Goal: Task Accomplishment & Management: Use online tool/utility

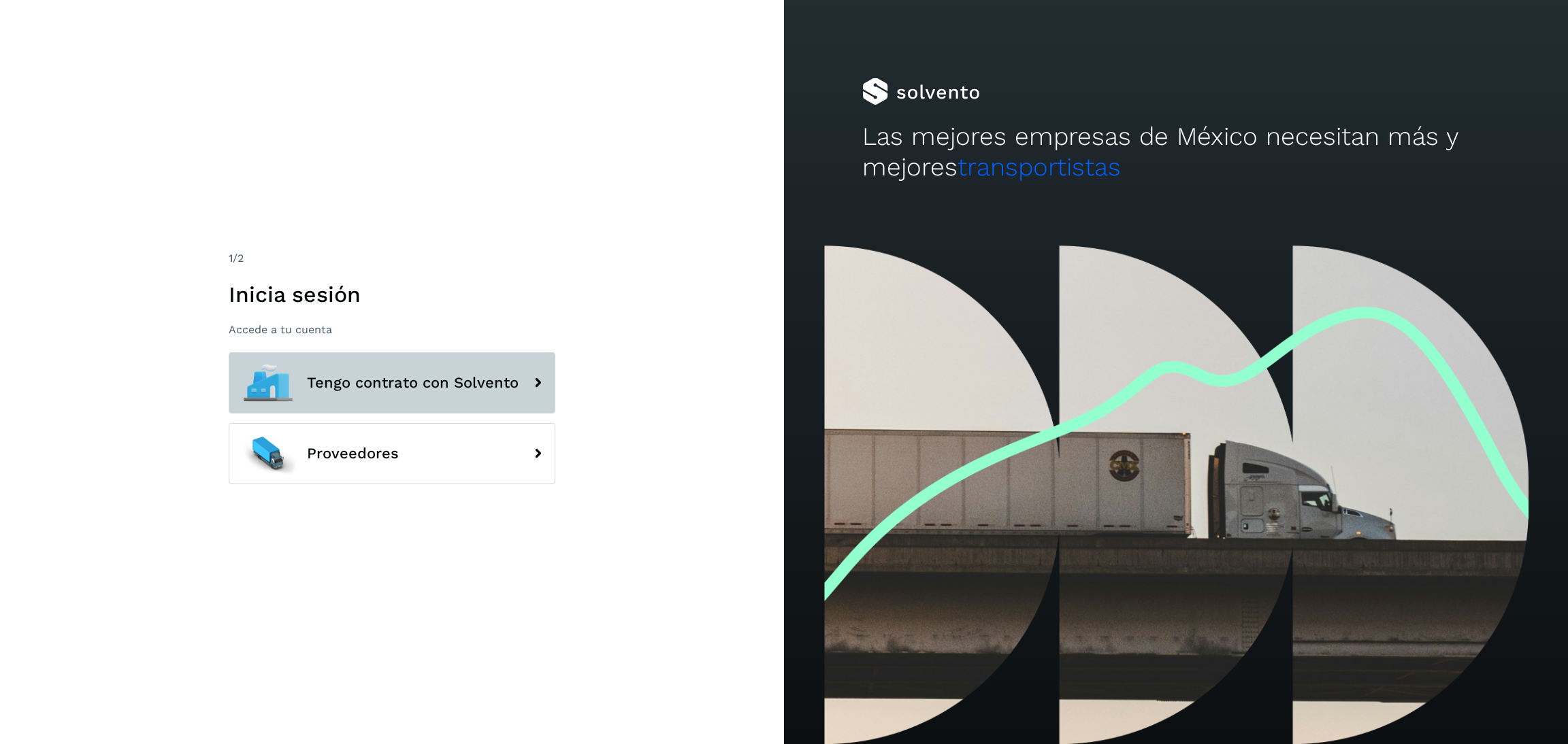
click at [447, 383] on span "Tengo contrato con Solvento" at bounding box center [412, 383] width 211 height 16
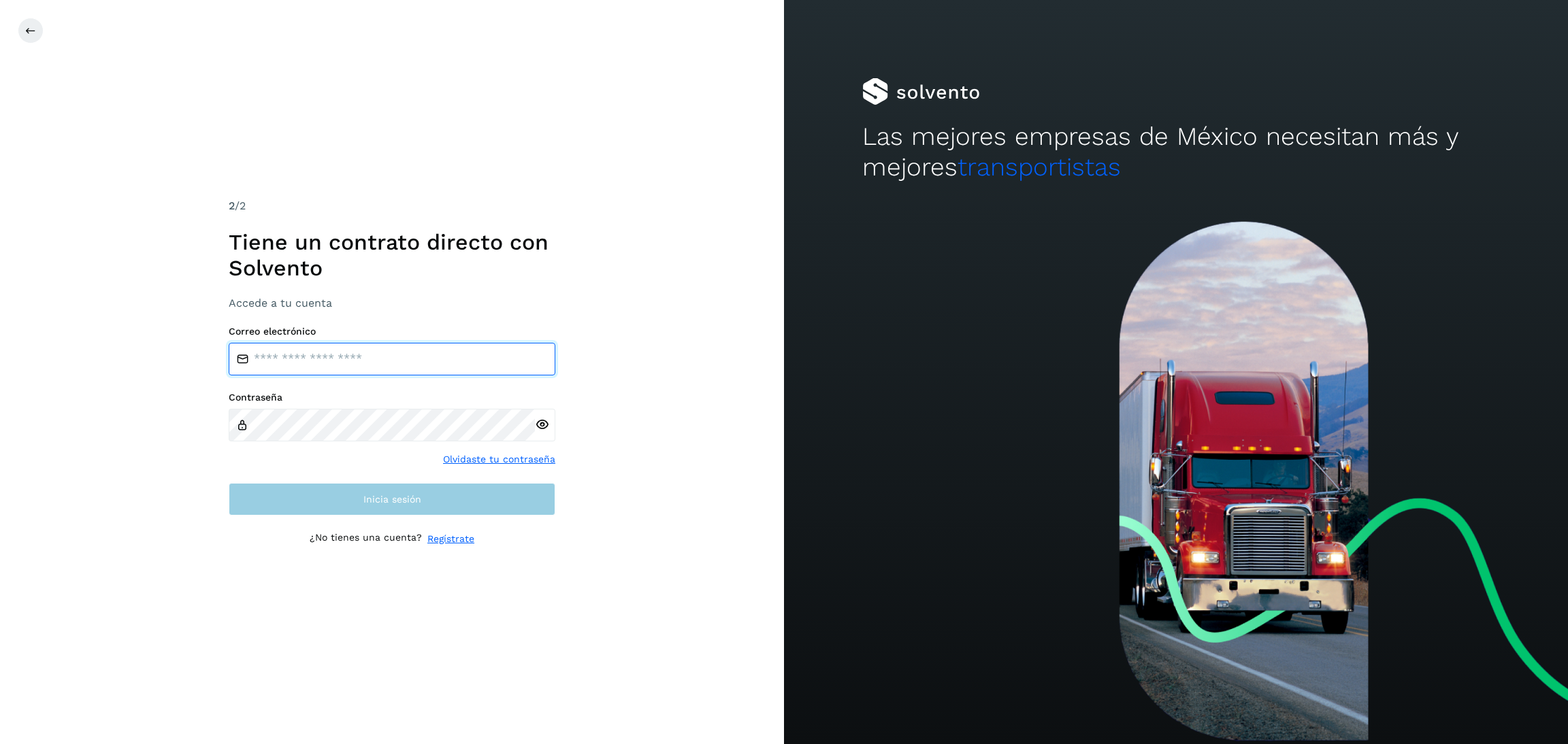
type input "**********"
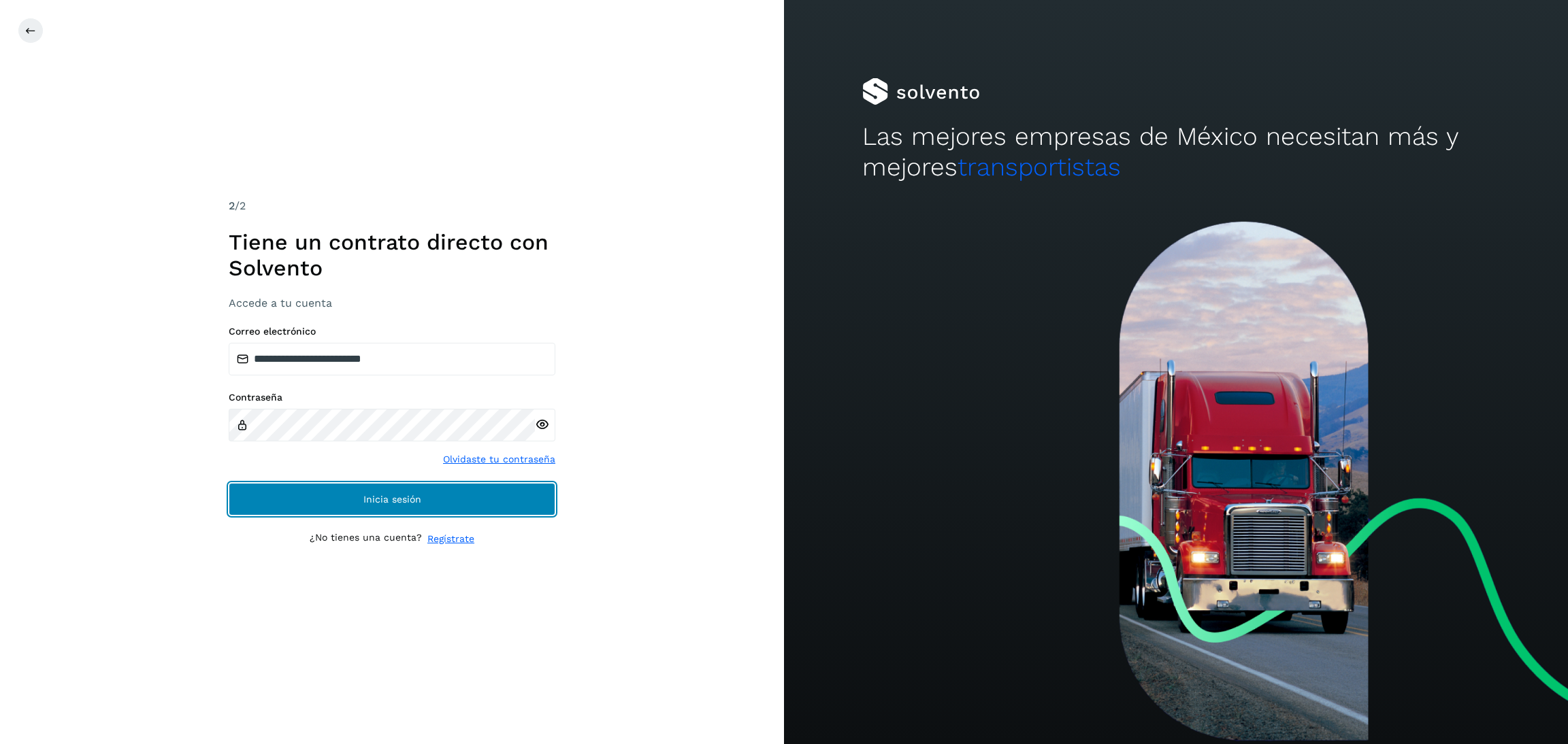
click at [416, 499] on span "Inicia sesión" at bounding box center [392, 499] width 58 height 9
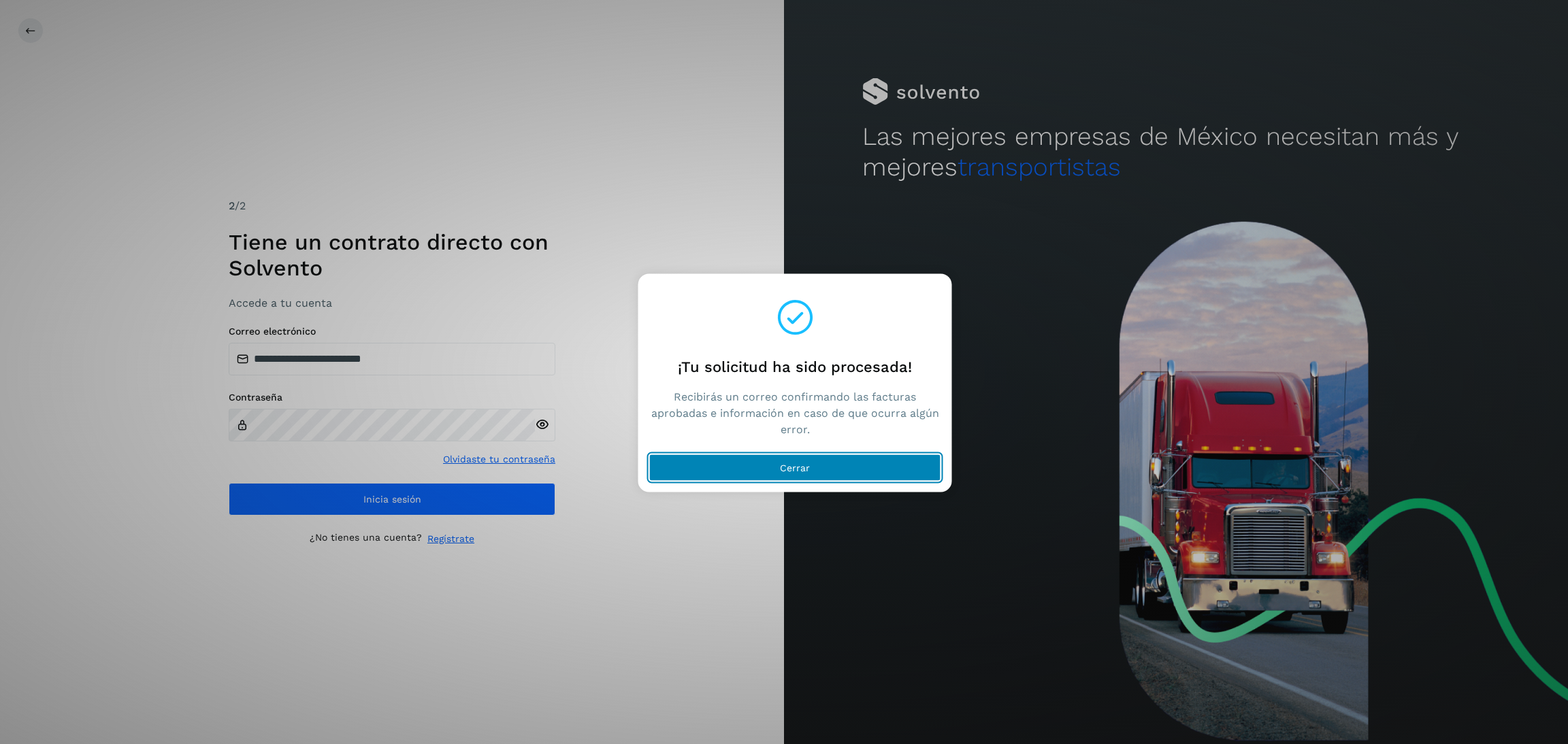
click at [819, 471] on button "Cerrar" at bounding box center [795, 468] width 292 height 27
